Goal: Information Seeking & Learning: Find specific fact

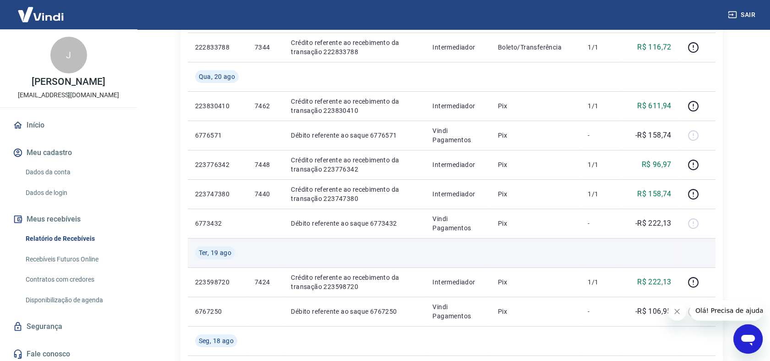
scroll to position [254, 0]
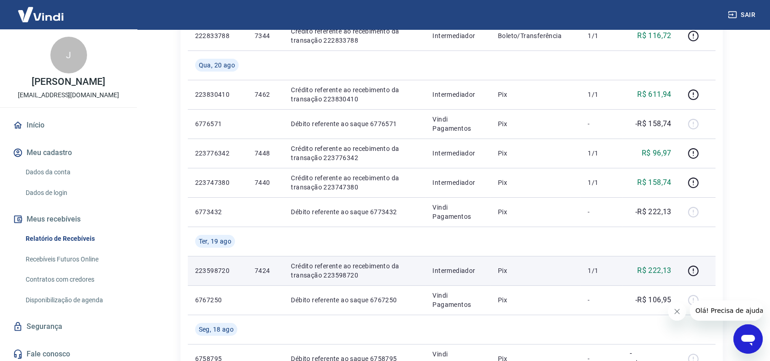
click at [328, 275] on p "Crédito referente ao recebimento da transação 223598720" at bounding box center [354, 270] width 127 height 18
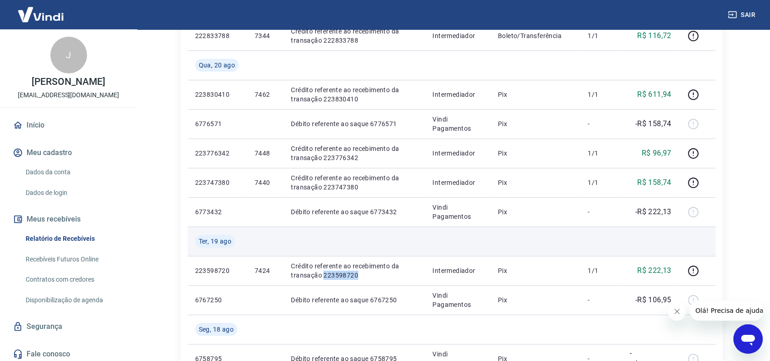
copy p "223598720"
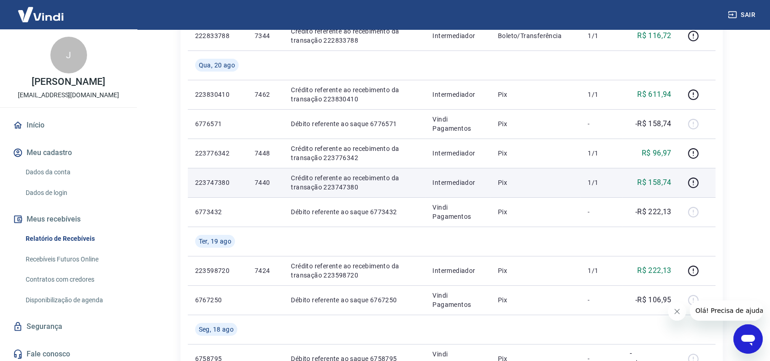
click at [348, 185] on p "Crédito referente ao recebimento da transação 223747380" at bounding box center [354, 182] width 127 height 18
copy p "223747380"
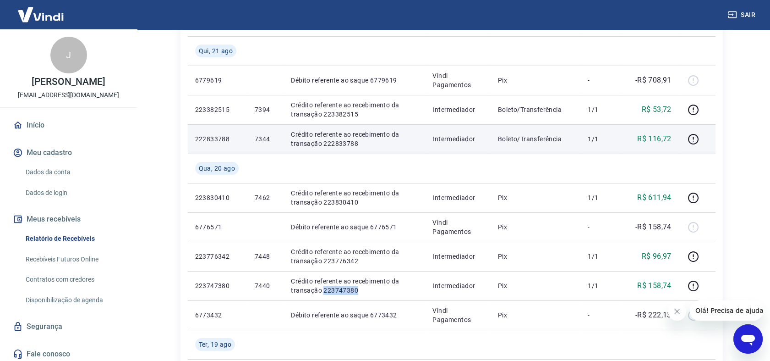
scroll to position [153, 0]
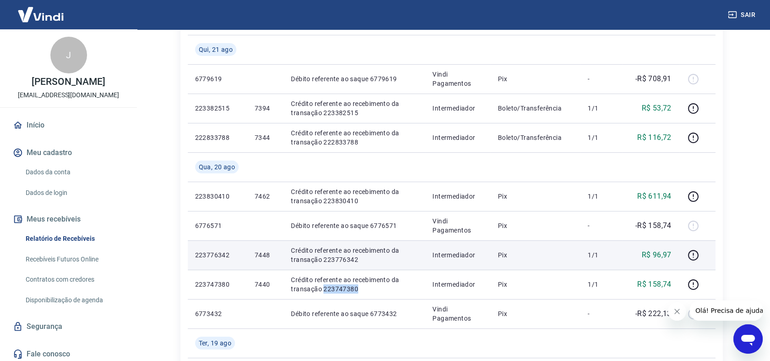
click at [332, 260] on p "Crédito referente ao recebimento da transação 223776342" at bounding box center [354, 255] width 127 height 18
copy p "223776342"
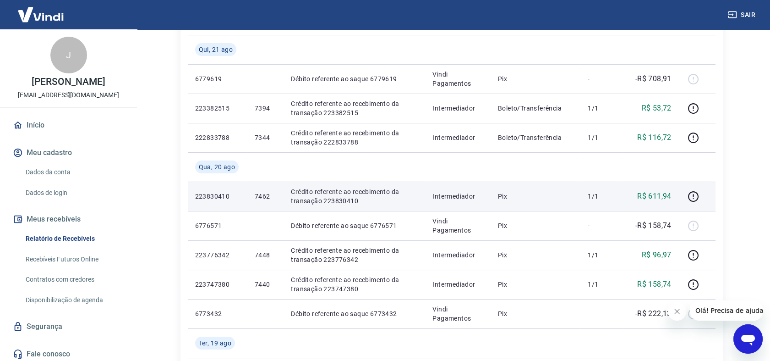
click at [351, 200] on p "Crédito referente ao recebimento da transação 223830410" at bounding box center [354, 196] width 127 height 18
copy p "223830410"
